Goal: Task Accomplishment & Management: Manage account settings

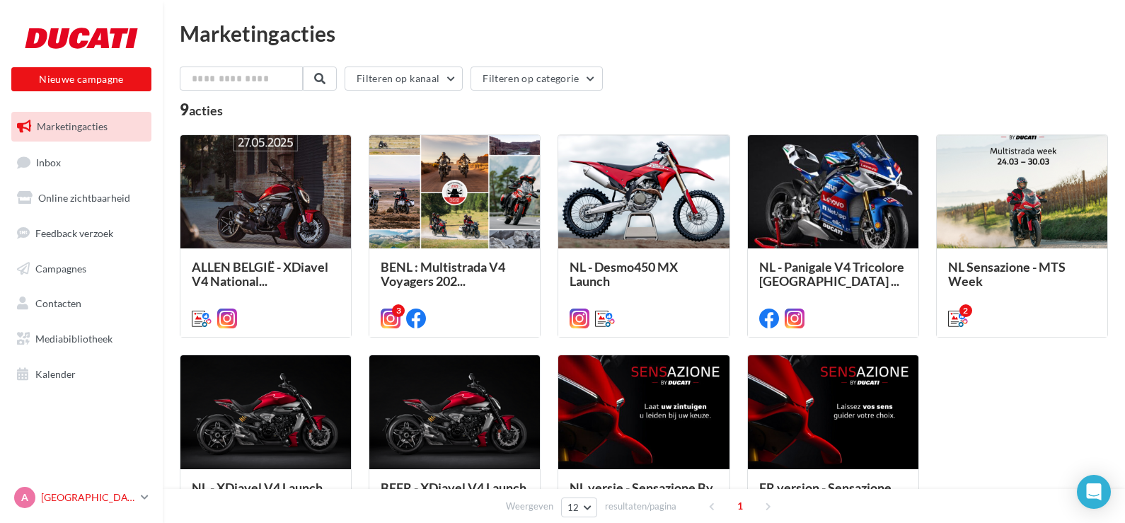
click at [74, 501] on p "[GEOGRAPHIC_DATA]" at bounding box center [88, 497] width 94 height 14
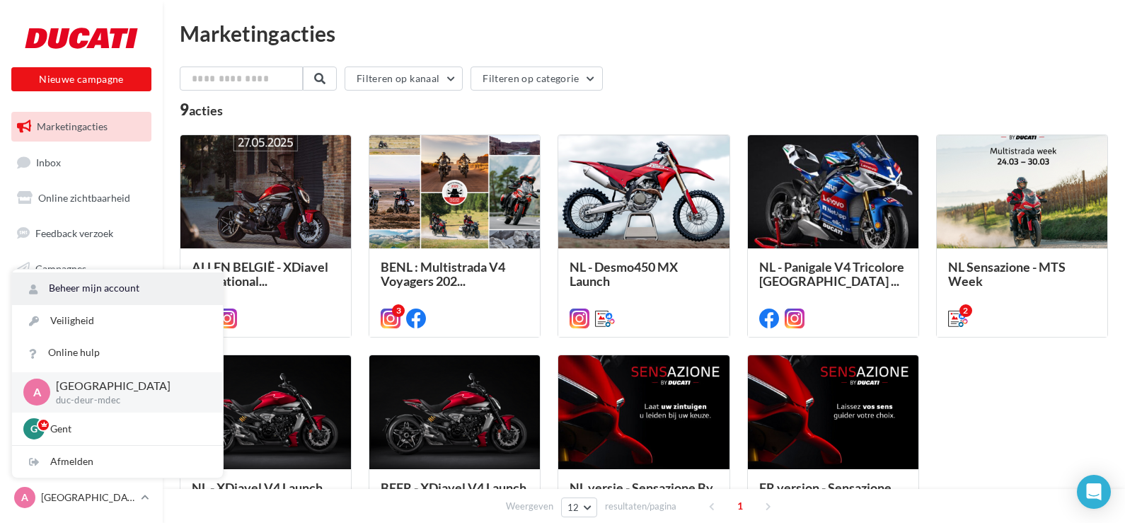
click at [60, 282] on link "Beheer mijn account" at bounding box center [117, 288] width 211 height 32
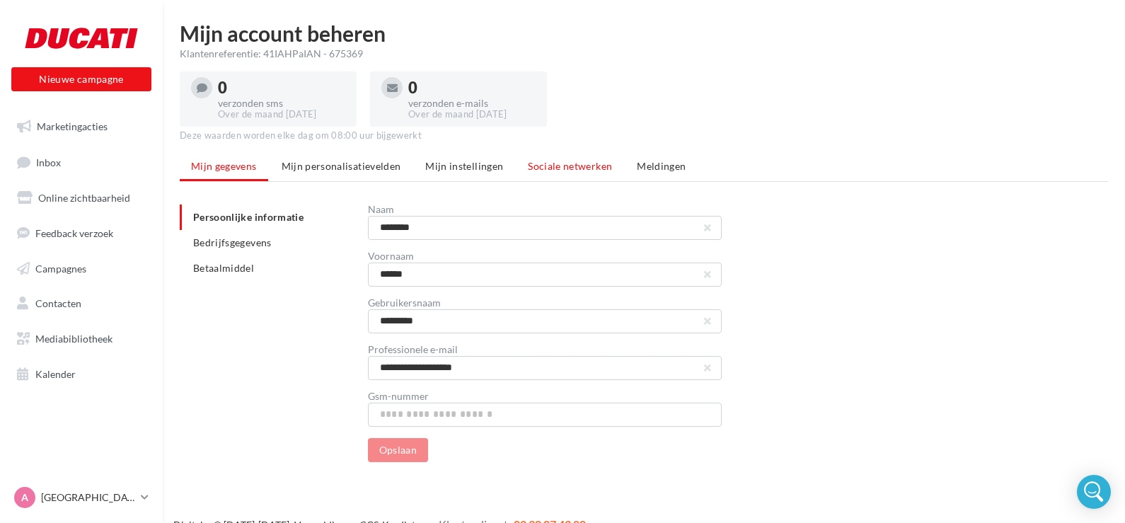
click at [541, 165] on span "Sociale netwerken" at bounding box center [570, 166] width 84 height 12
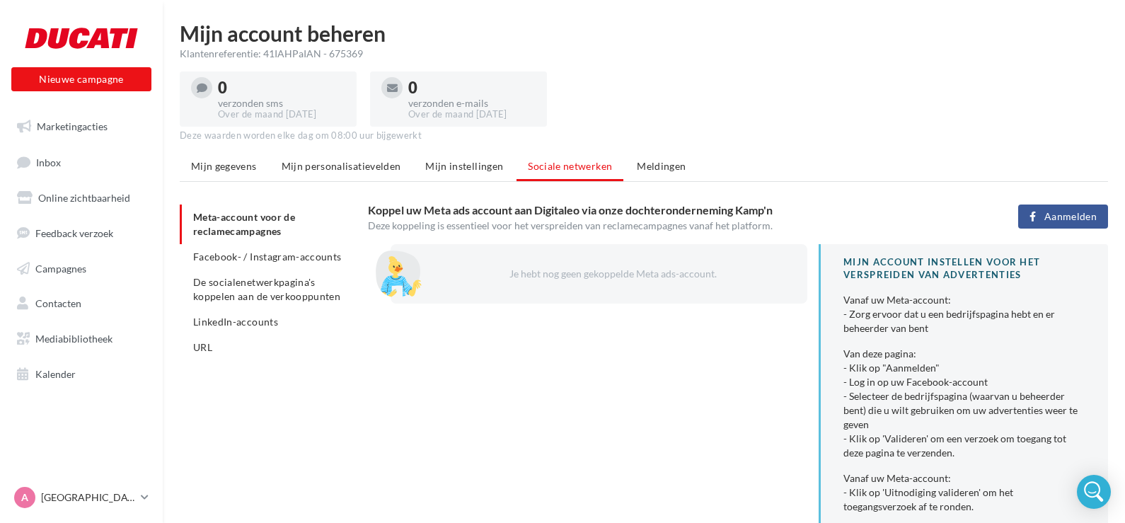
click at [1051, 214] on span "Aanmelden" at bounding box center [1070, 216] width 52 height 11
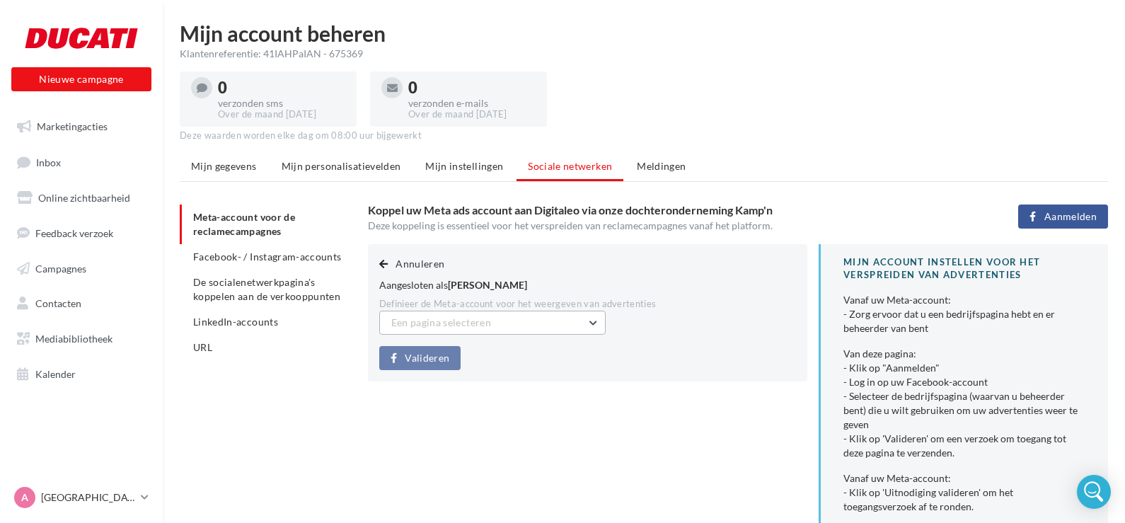
click at [410, 327] on span "Een pagina selecteren" at bounding box center [441, 322] width 100 height 12
click at [451, 362] on span "Ducati Antwerpen (Admin)" at bounding box center [461, 358] width 119 height 12
click at [425, 359] on span "Valideren" at bounding box center [427, 357] width 45 height 11
click at [224, 265] on li "Facebook- / Instagram-accounts" at bounding box center [268, 256] width 177 height 25
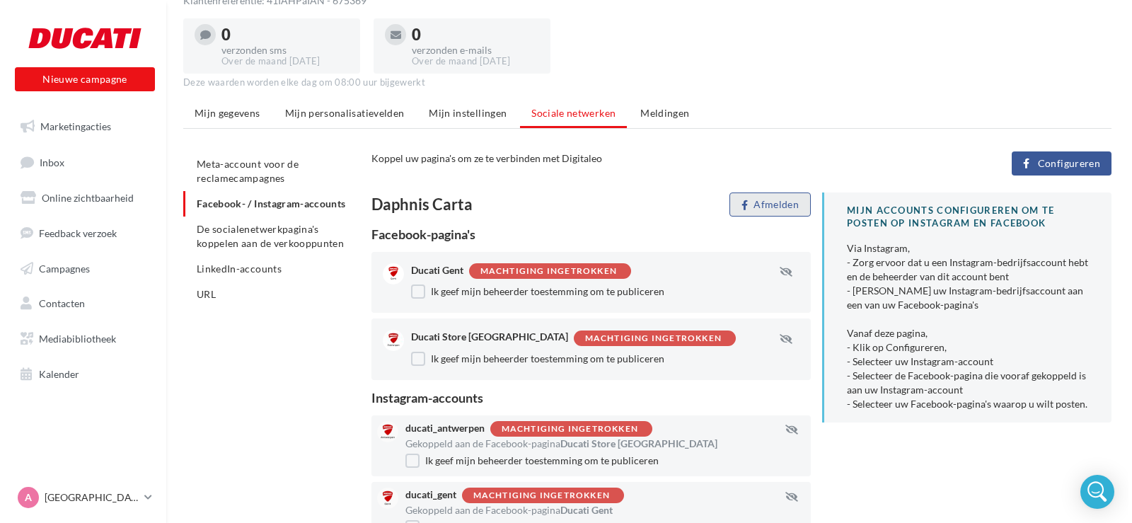
scroll to position [51, 0]
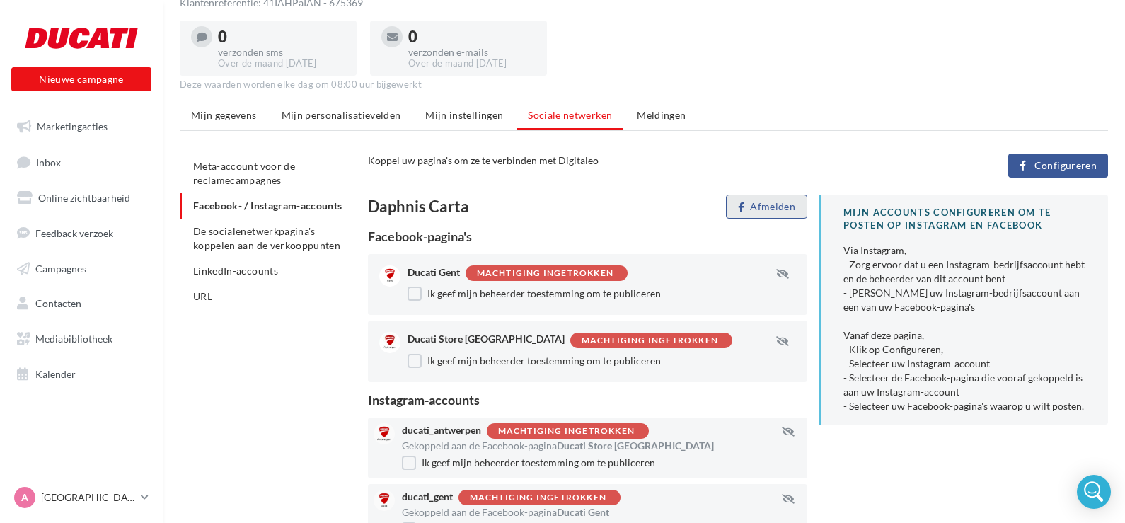
click at [782, 214] on button "Afmelden" at bounding box center [766, 206] width 81 height 24
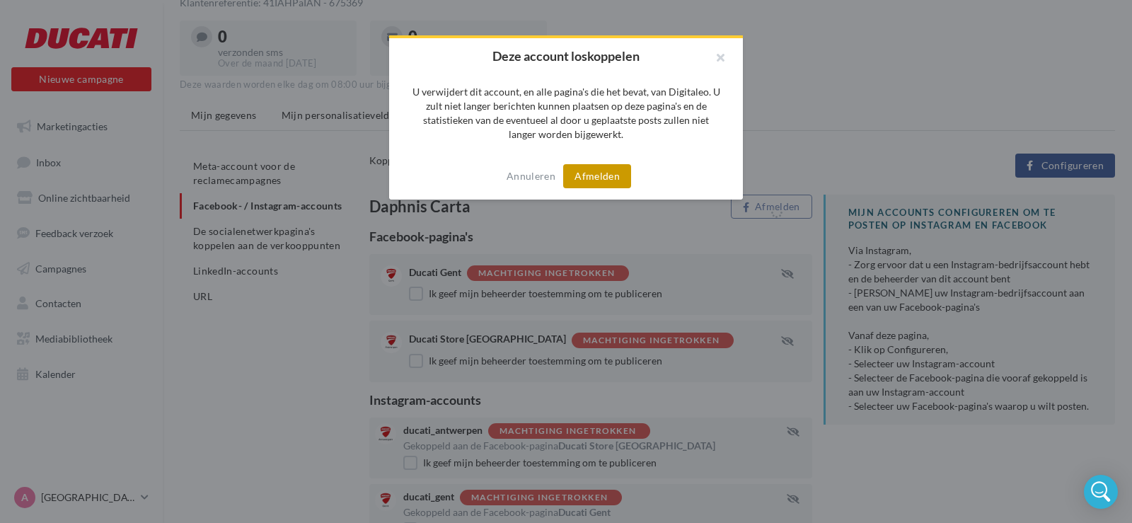
click at [593, 175] on button "Afmelden" at bounding box center [597, 176] width 68 height 24
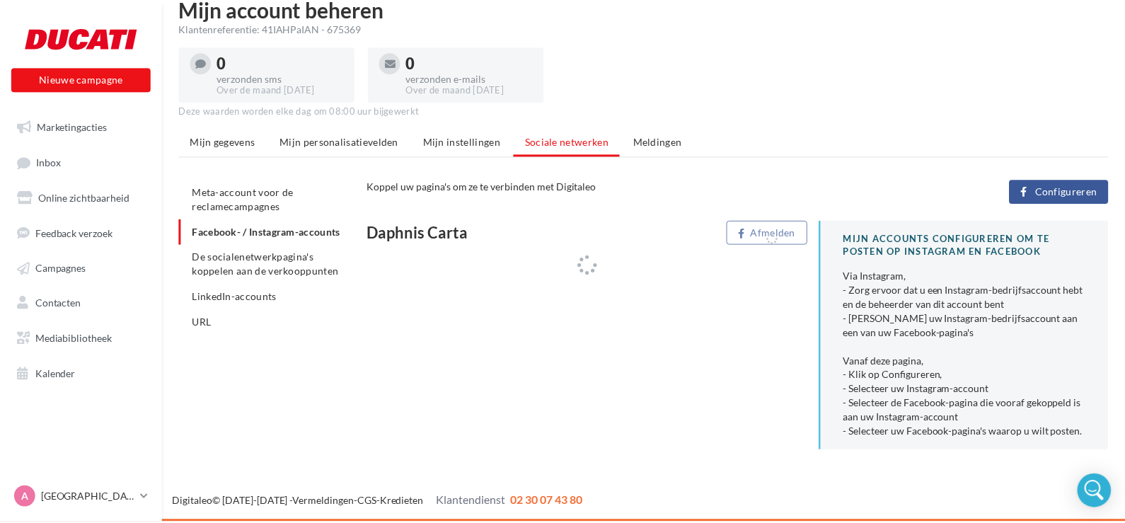
scroll to position [25, 0]
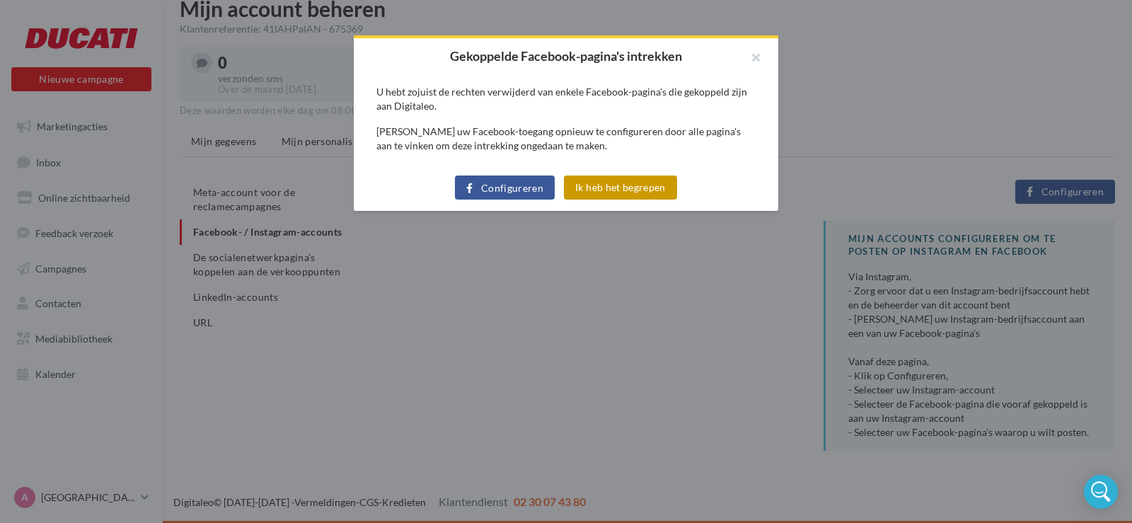
click at [595, 195] on button "Ik heb het begrepen" at bounding box center [620, 187] width 113 height 24
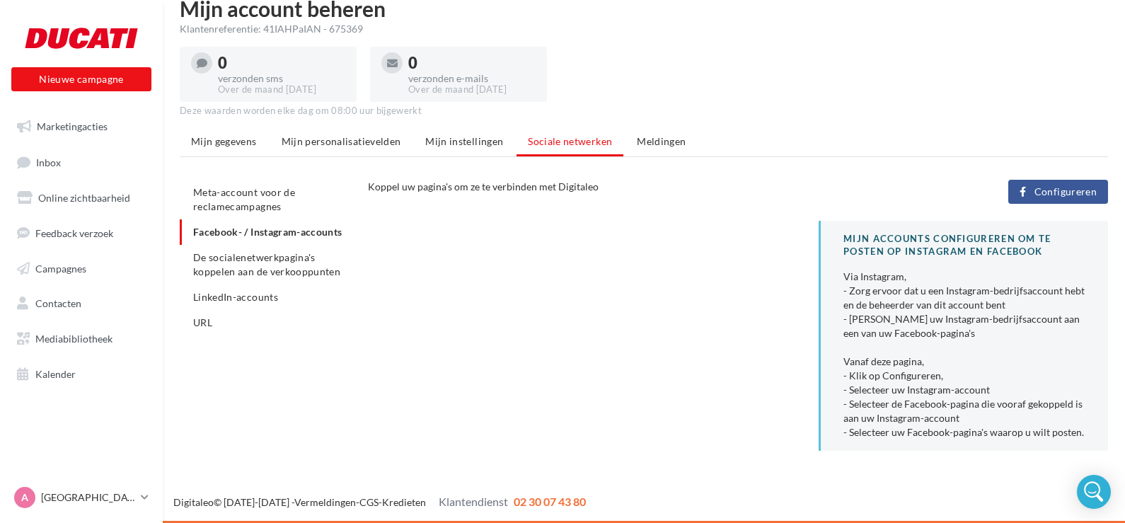
click at [1053, 189] on span "Configureren" at bounding box center [1065, 191] width 62 height 11
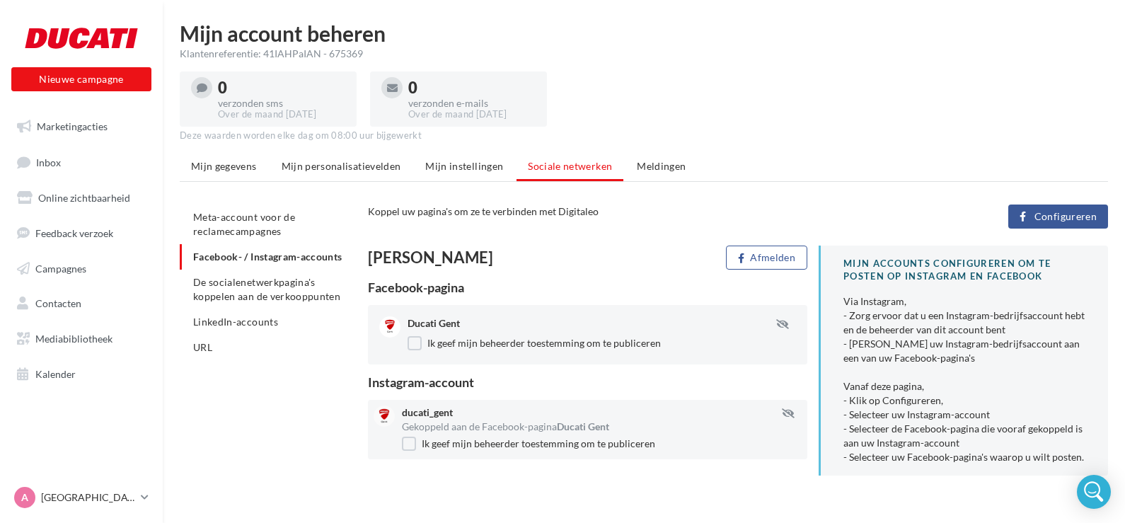
scroll to position [25, 0]
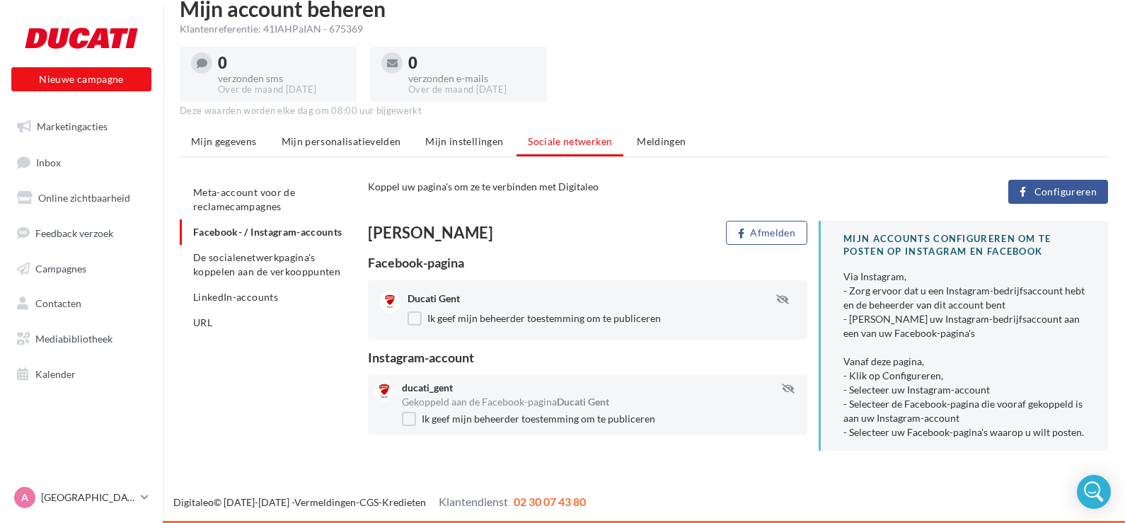
click at [1036, 191] on span "Configureren" at bounding box center [1065, 191] width 62 height 11
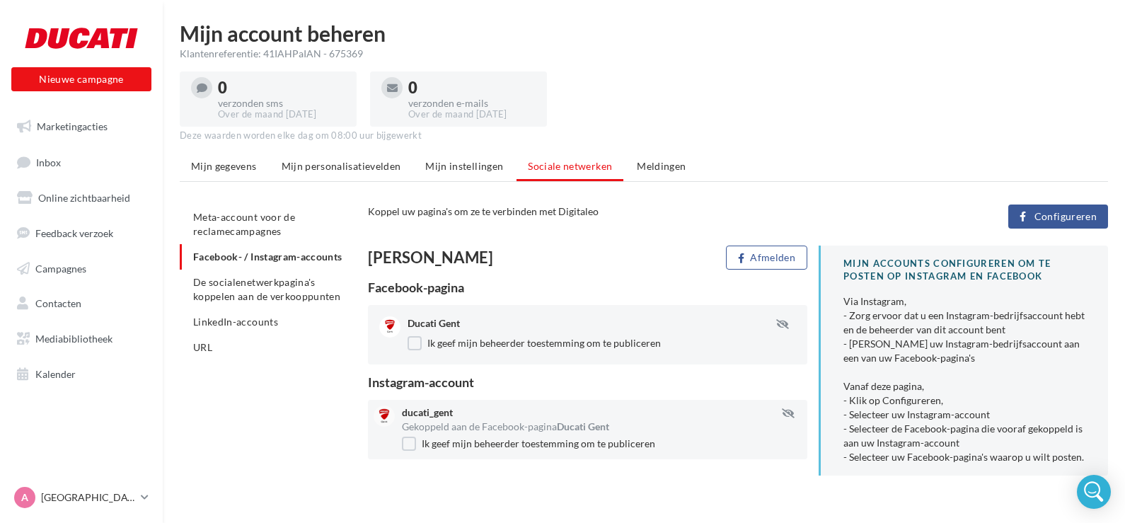
scroll to position [25, 0]
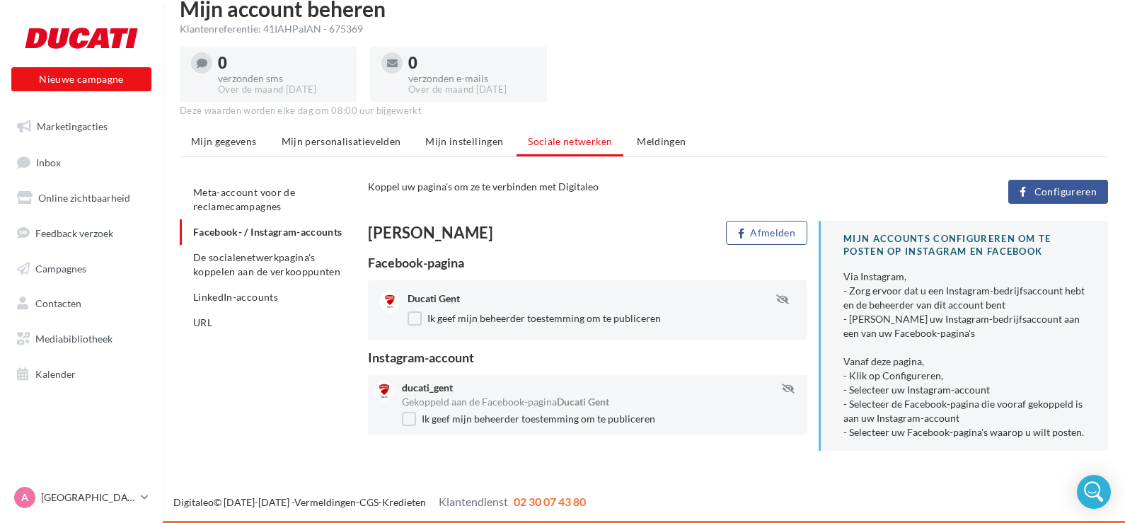
click at [1059, 192] on span "Configureren" at bounding box center [1065, 191] width 62 height 11
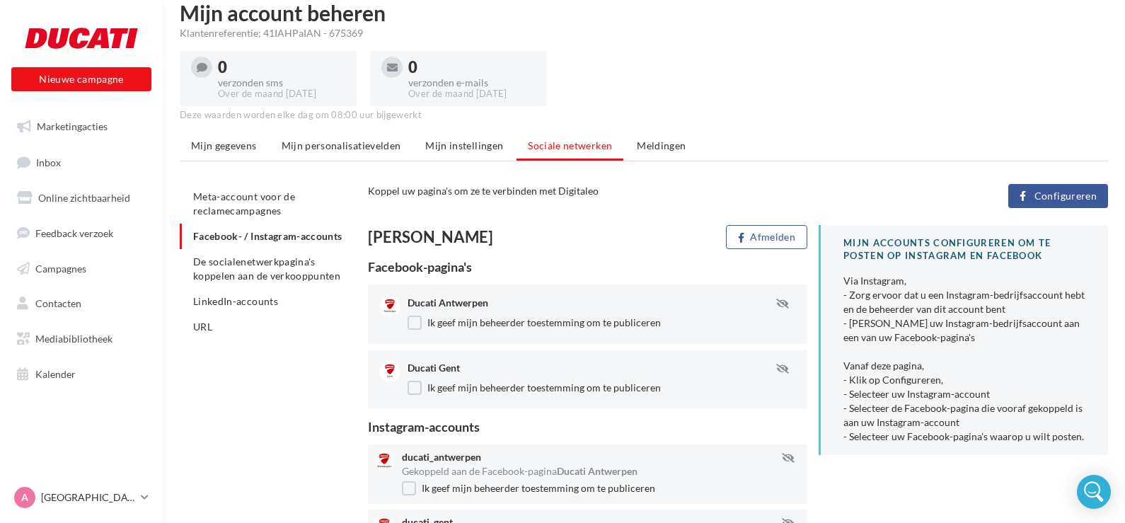
scroll to position [20, 0]
click at [60, 168] on link "Inbox" at bounding box center [81, 162] width 146 height 30
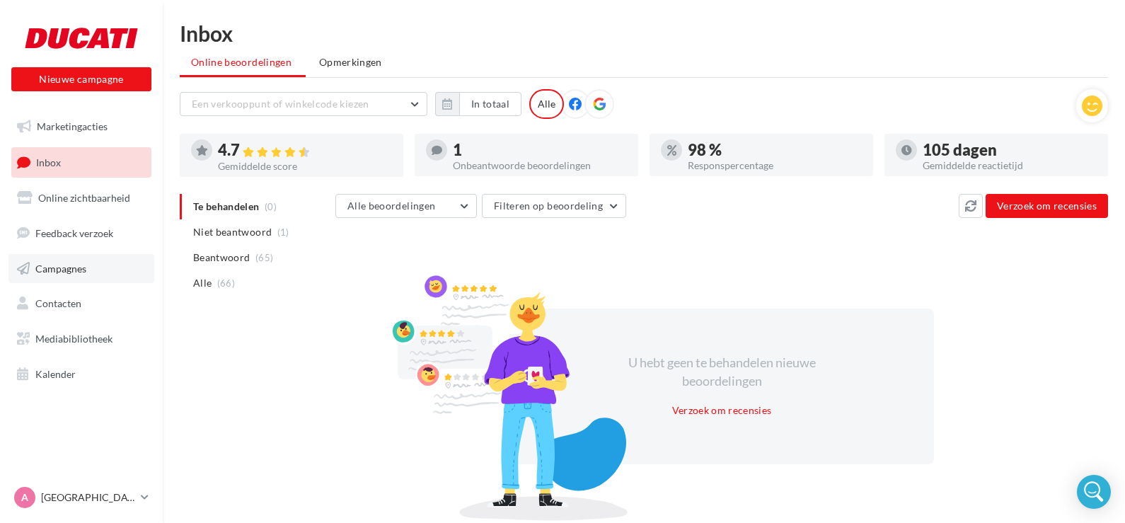
click at [54, 264] on span "Campagnes" at bounding box center [60, 268] width 51 height 12
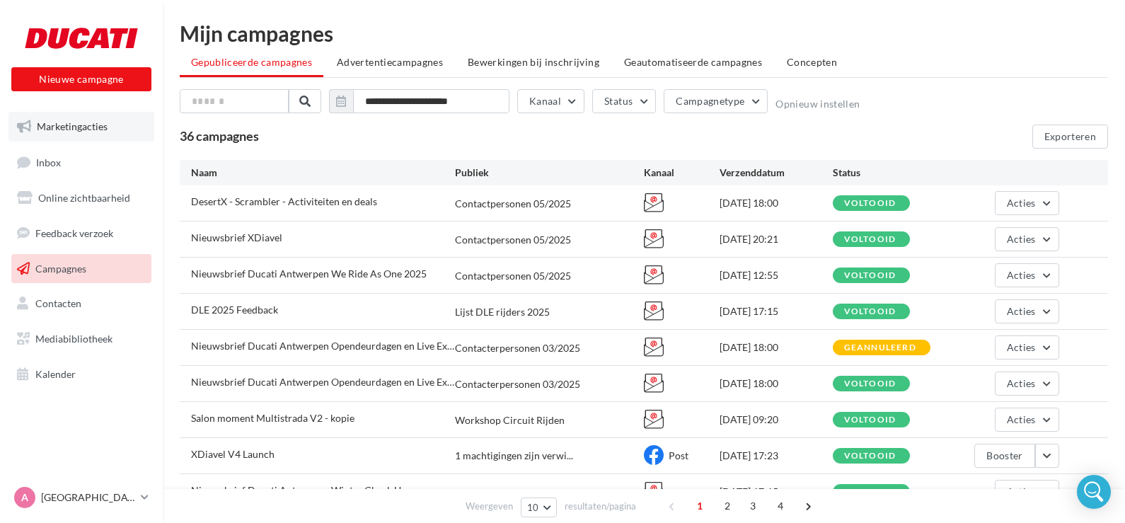
click at [61, 130] on span "Marketingacties" at bounding box center [72, 126] width 71 height 12
